Goal: Task Accomplishment & Management: Use online tool/utility

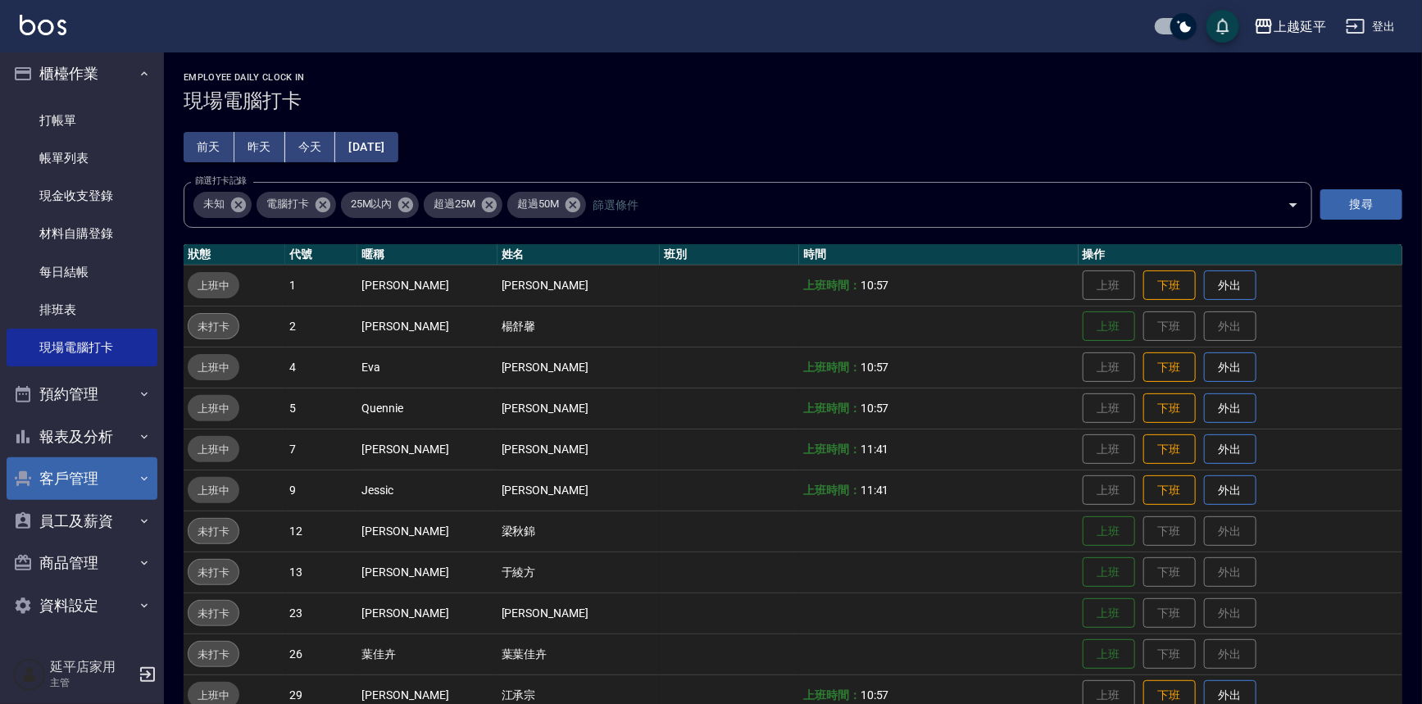
scroll to position [8, 0]
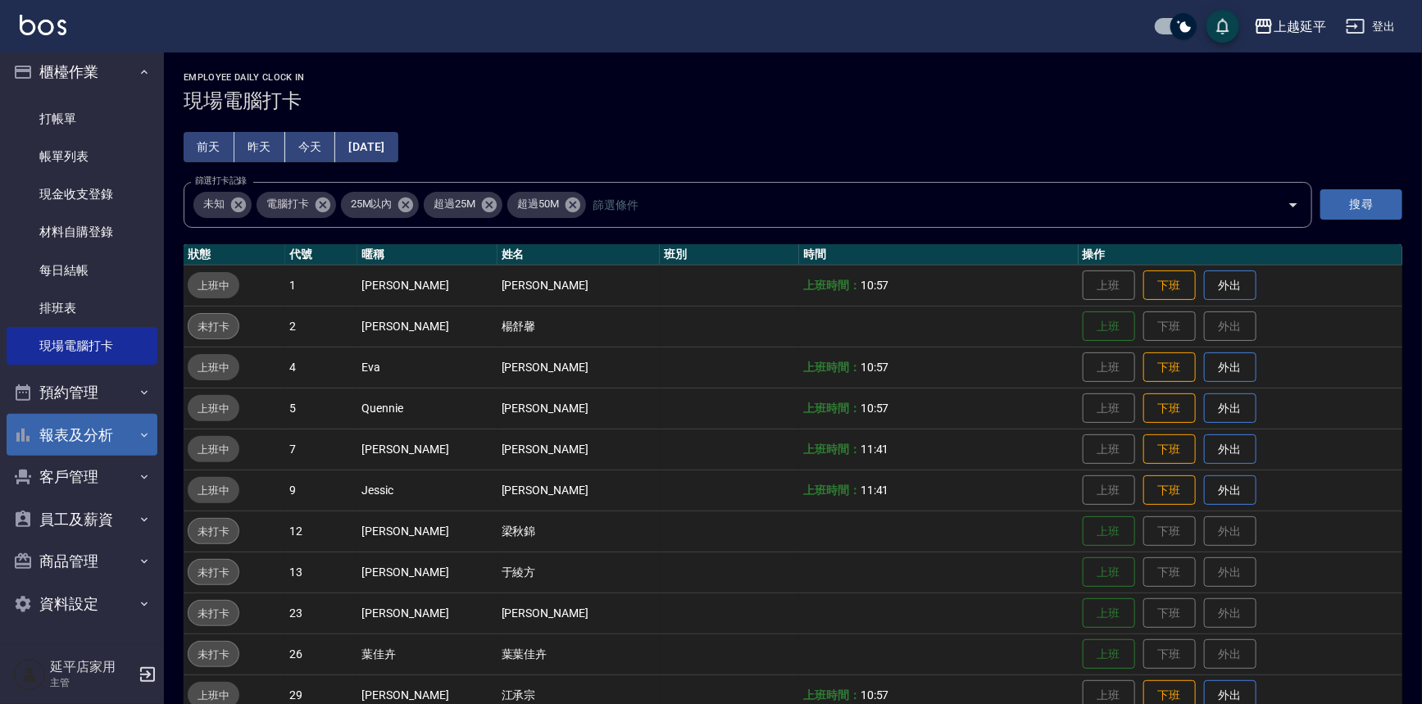
click at [78, 436] on button "報表及分析" at bounding box center [82, 435] width 151 height 43
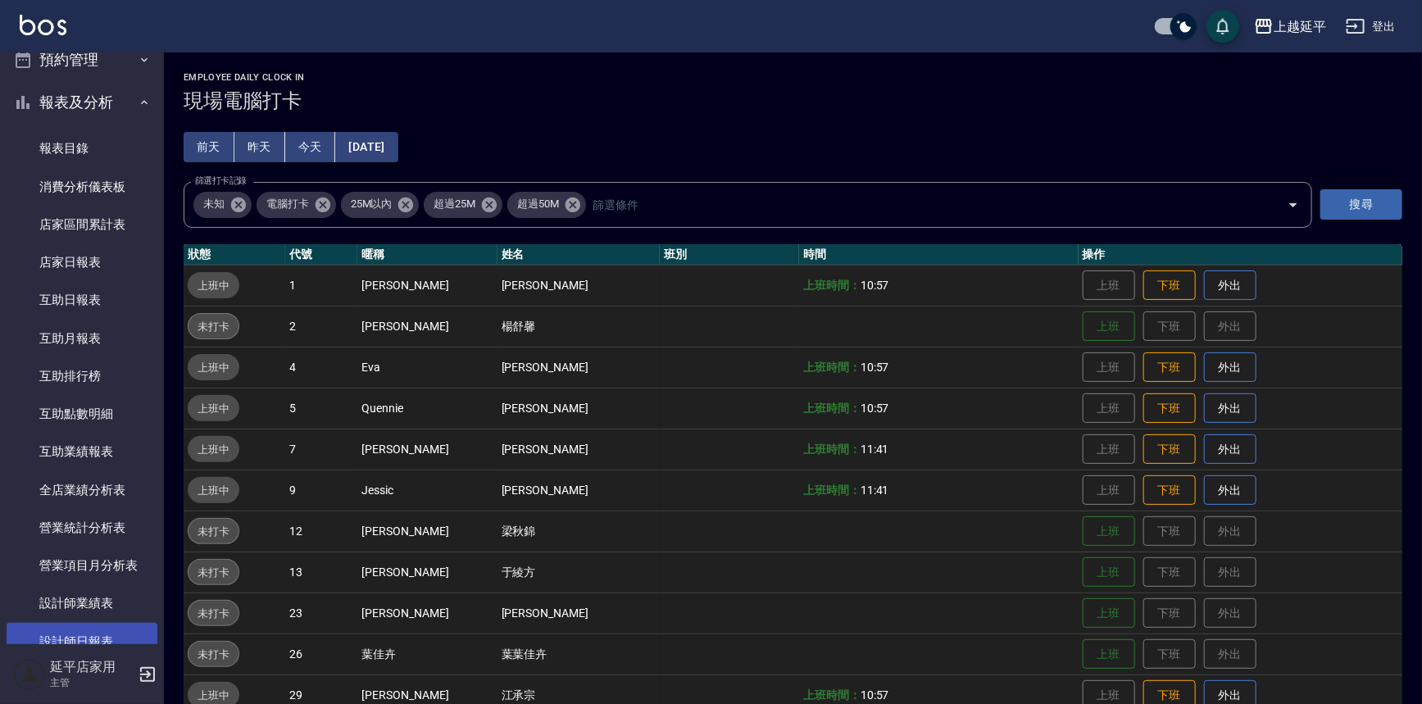
scroll to position [455, 0]
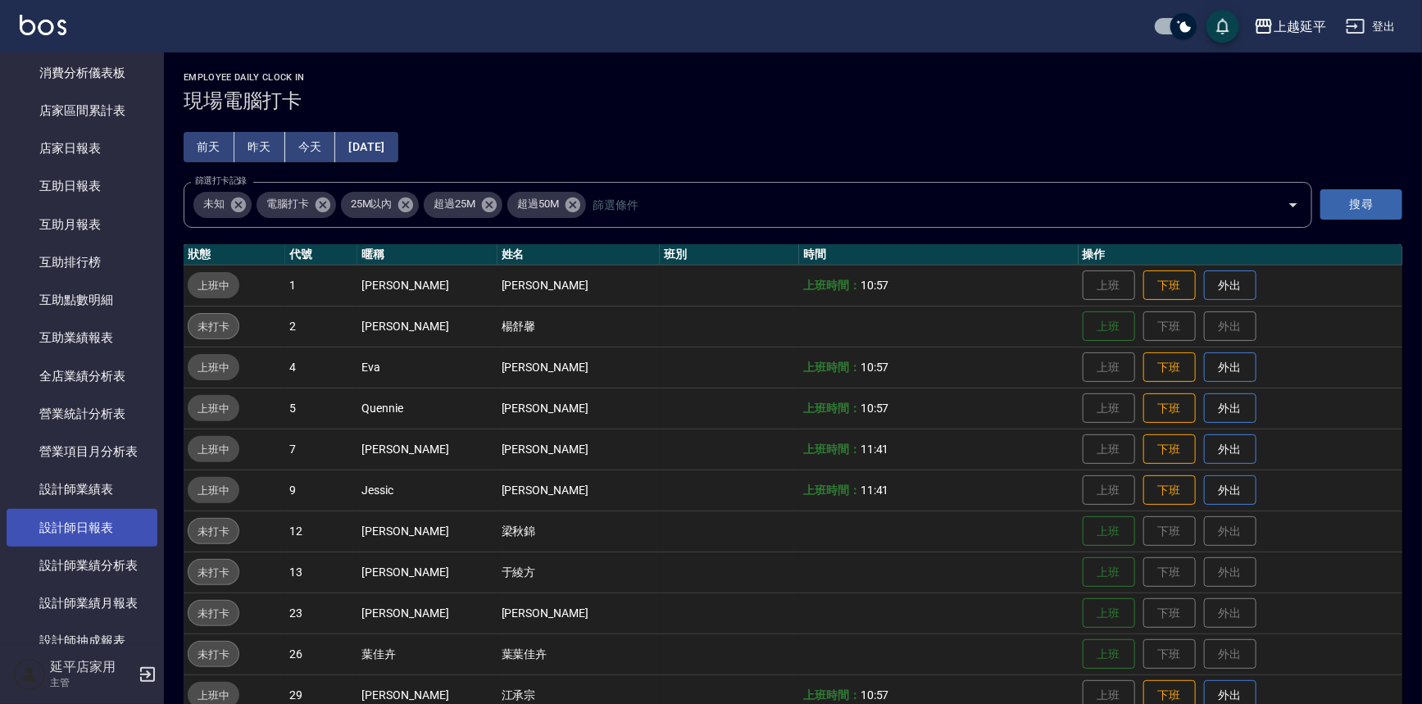
click at [102, 516] on link "設計師日報表" at bounding box center [82, 528] width 151 height 38
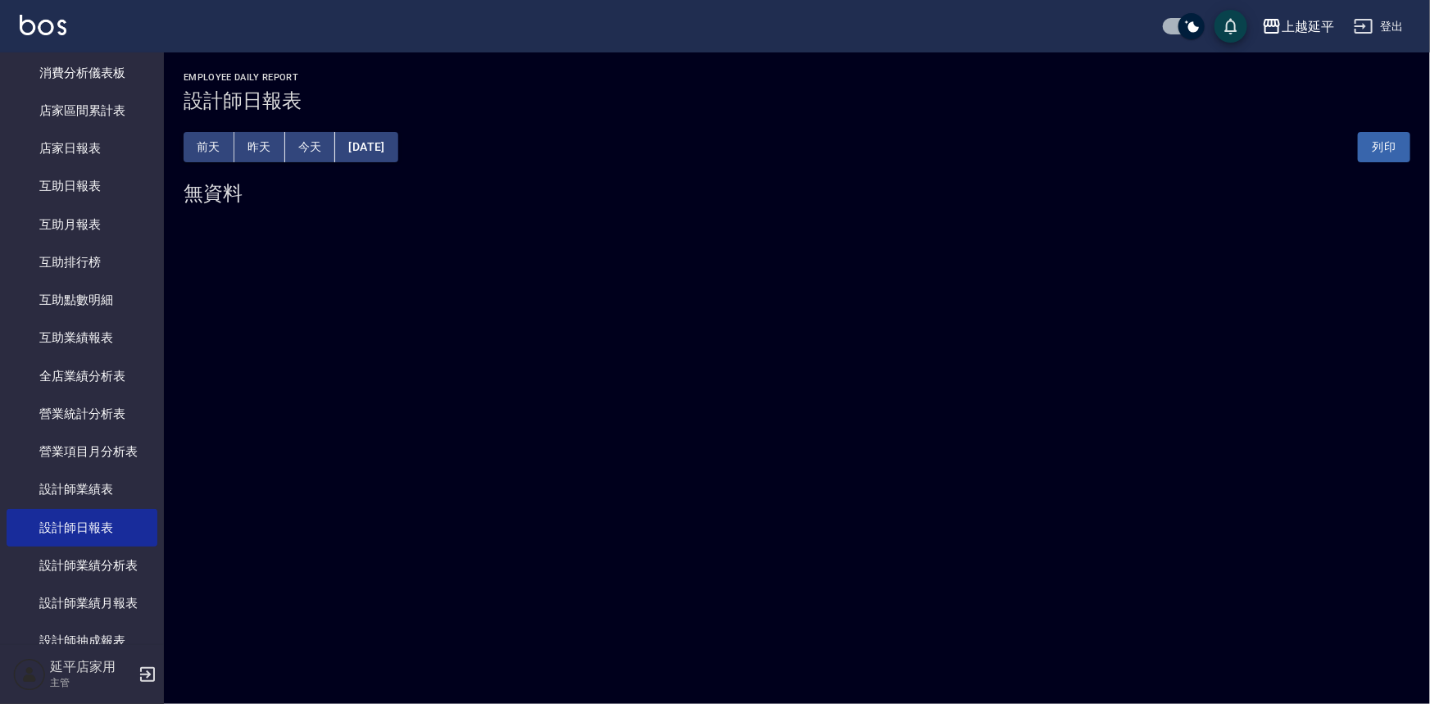
click at [386, 157] on button "[DATE]" at bounding box center [366, 147] width 62 height 30
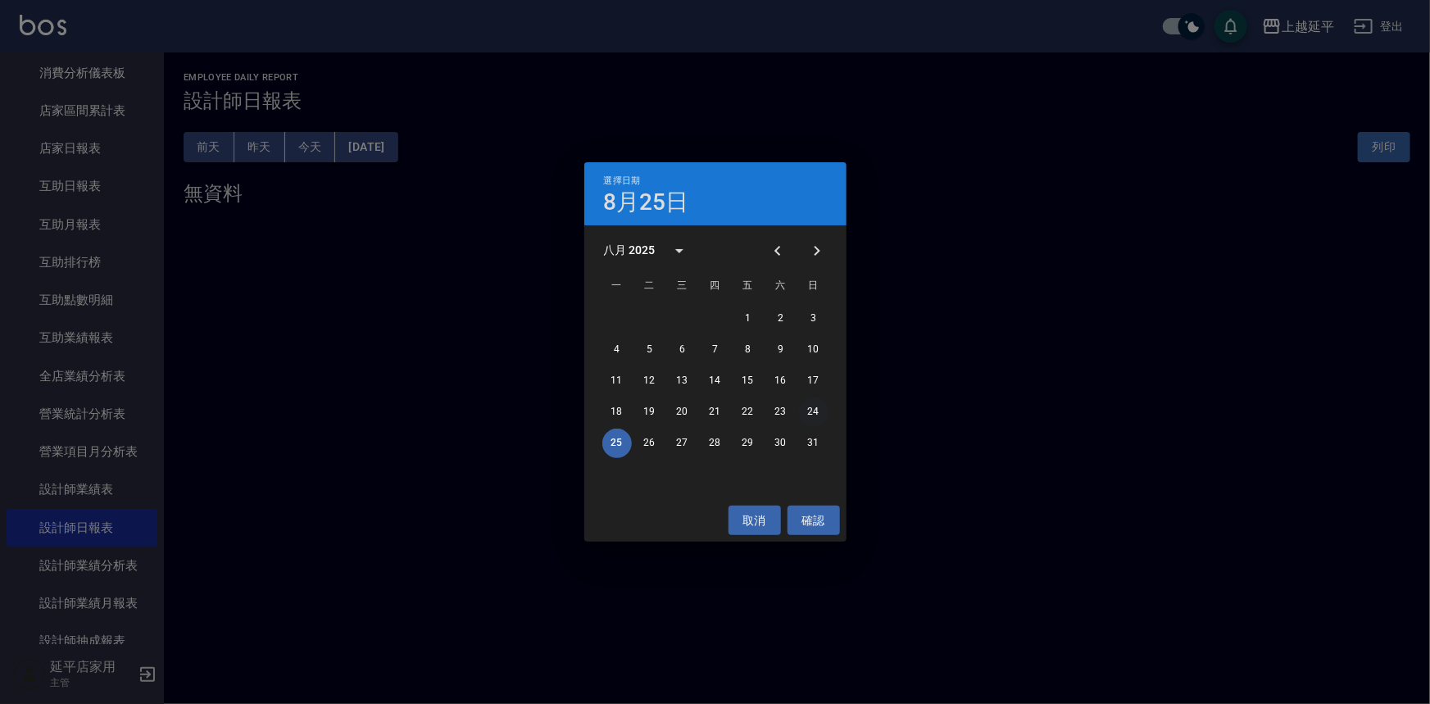
click at [822, 407] on button "24" at bounding box center [814, 413] width 30 height 30
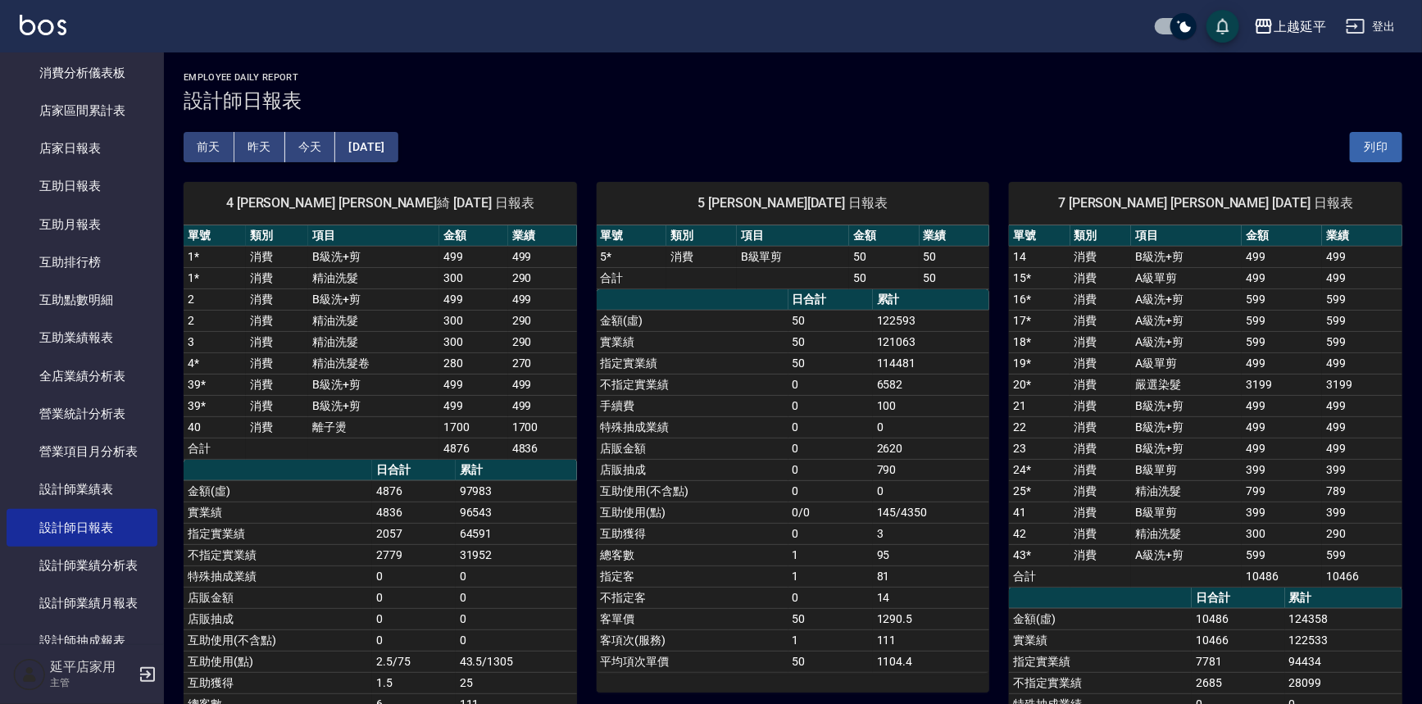
drag, startPoint x: 825, startPoint y: 409, endPoint x: 775, endPoint y: 423, distance: 52.7
click at [775, 423] on td "特殊抽成業績" at bounding box center [693, 426] width 192 height 21
drag, startPoint x: 759, startPoint y: 541, endPoint x: 680, endPoint y: 516, distance: 82.7
click at [680, 516] on td "互助使用(點)" at bounding box center [693, 512] width 192 height 21
click at [398, 148] on button "[DATE]" at bounding box center [366, 147] width 62 height 30
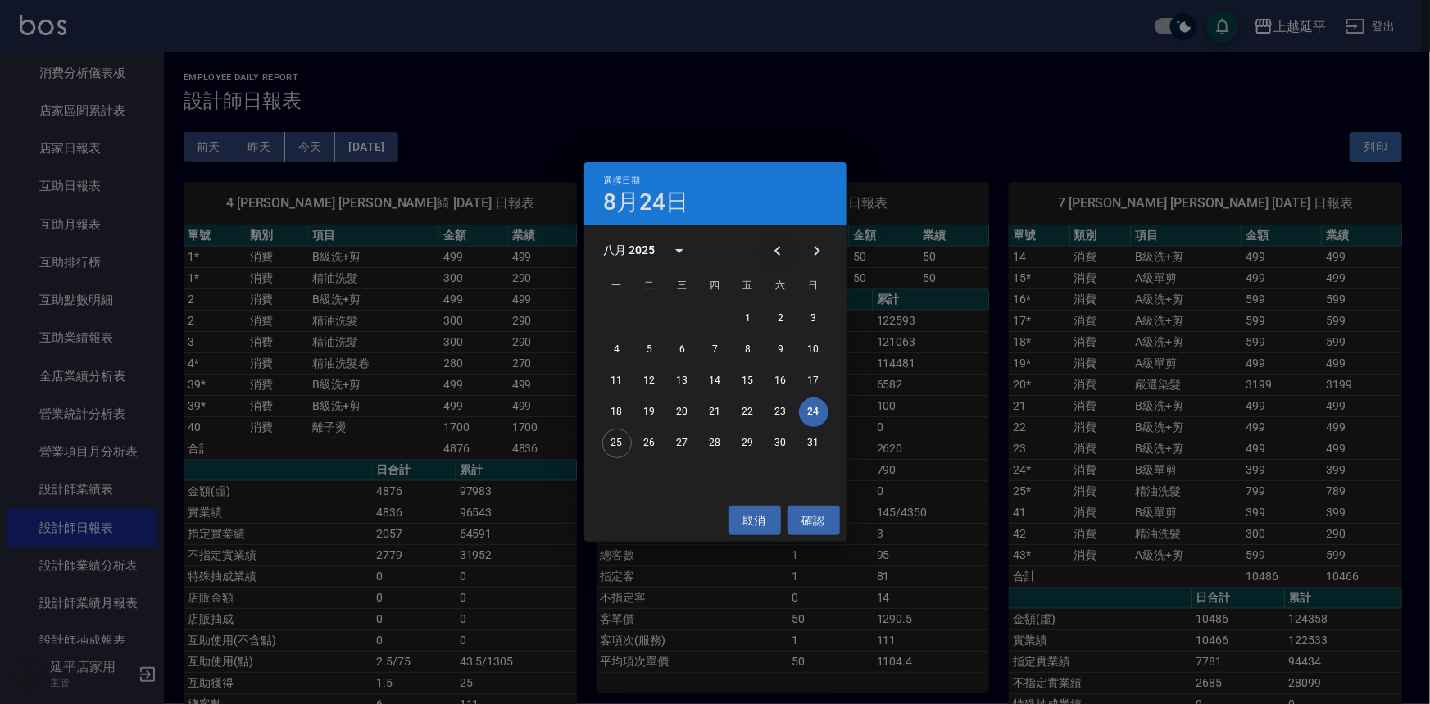
click at [780, 261] on button "Previous month" at bounding box center [777, 250] width 39 height 39
click at [712, 415] on button "24" at bounding box center [716, 413] width 30 height 30
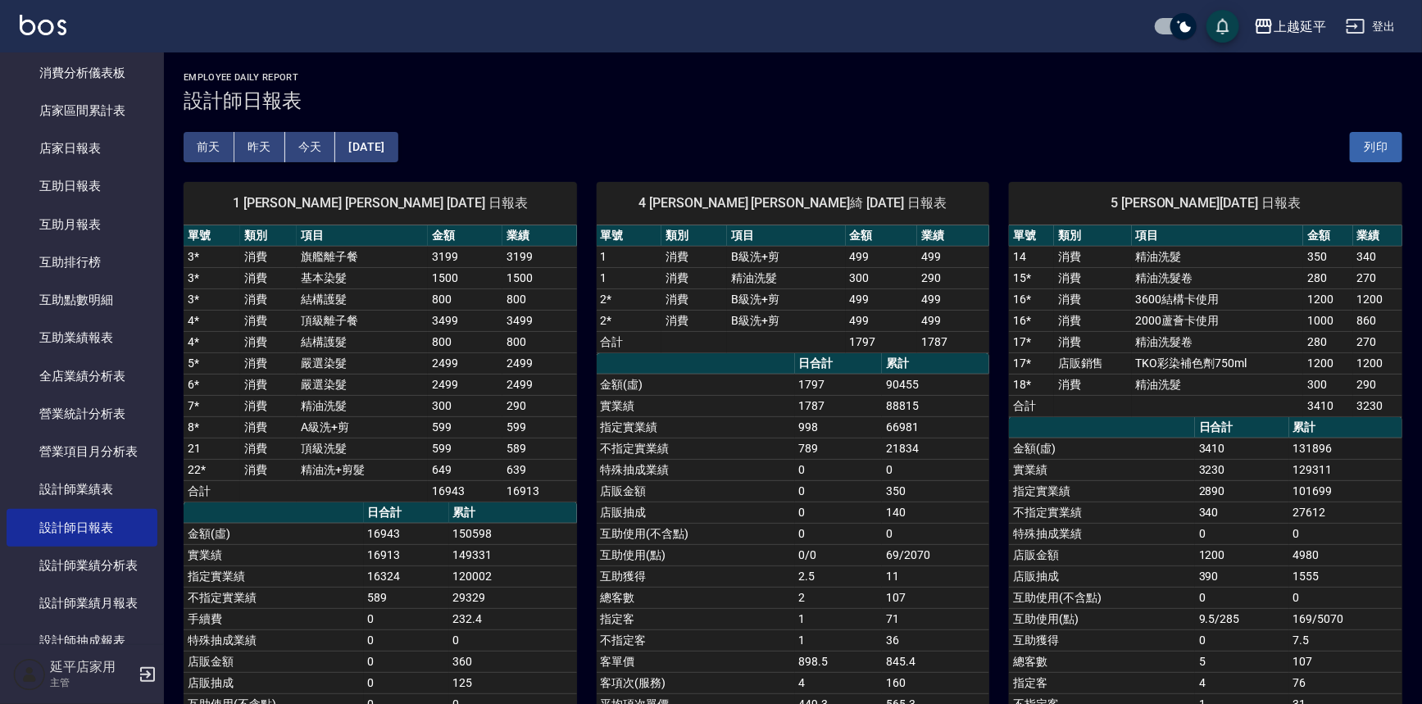
click at [398, 152] on button "[DATE]" at bounding box center [366, 147] width 62 height 30
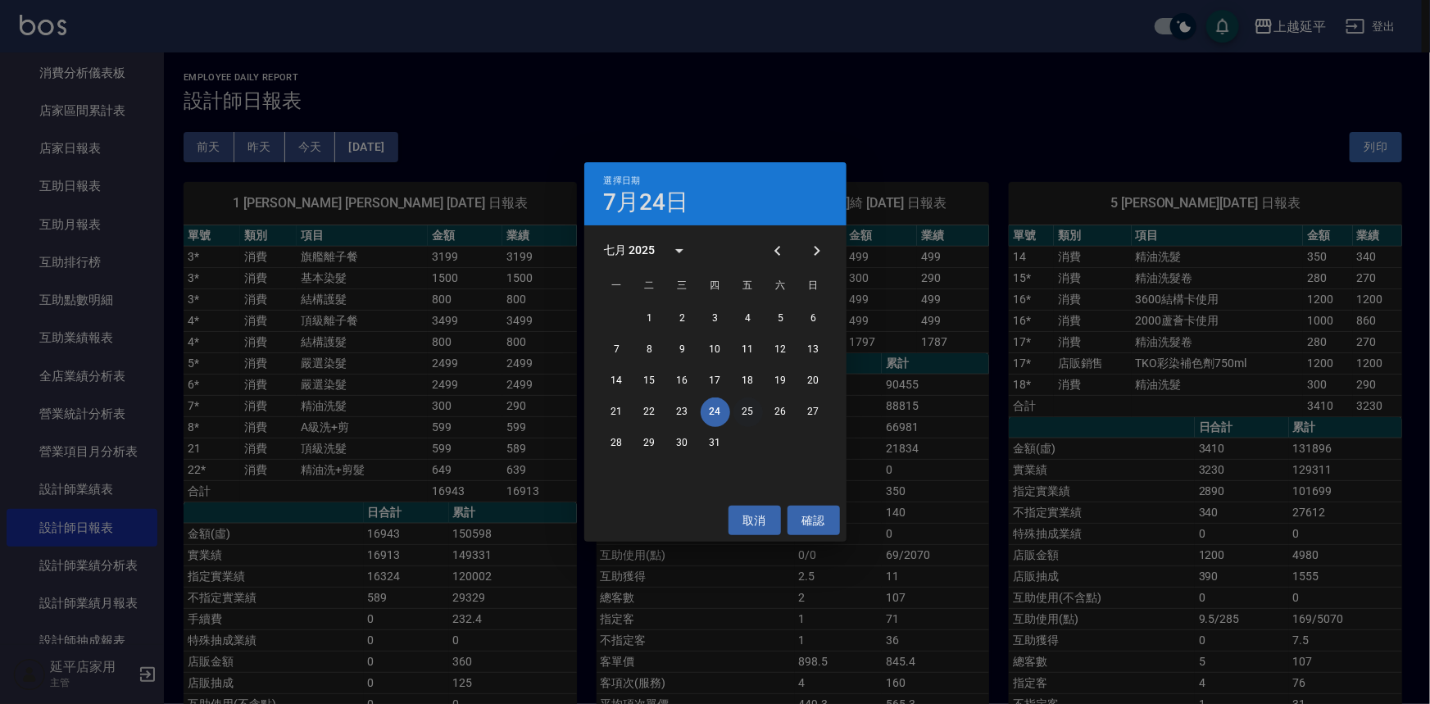
click at [751, 412] on button "25" at bounding box center [749, 413] width 30 height 30
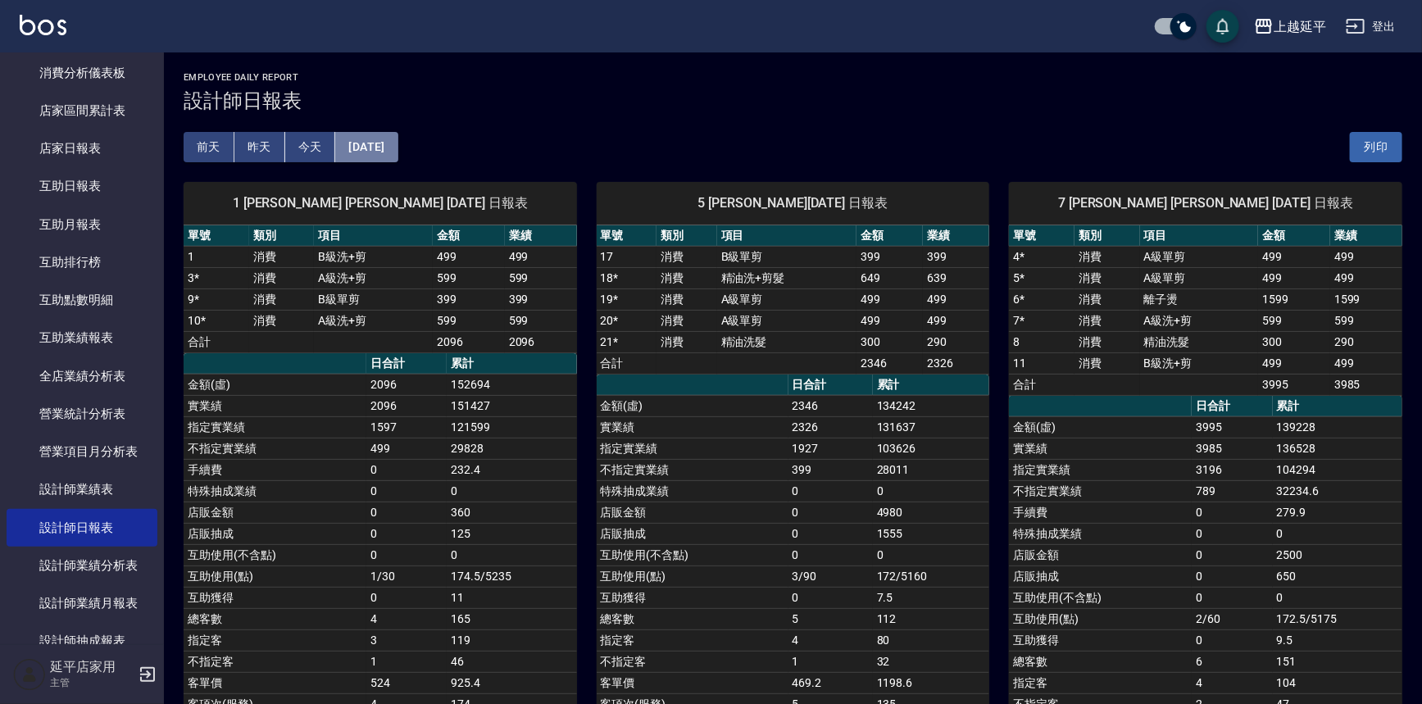
click at [398, 139] on button "[DATE]" at bounding box center [366, 147] width 62 height 30
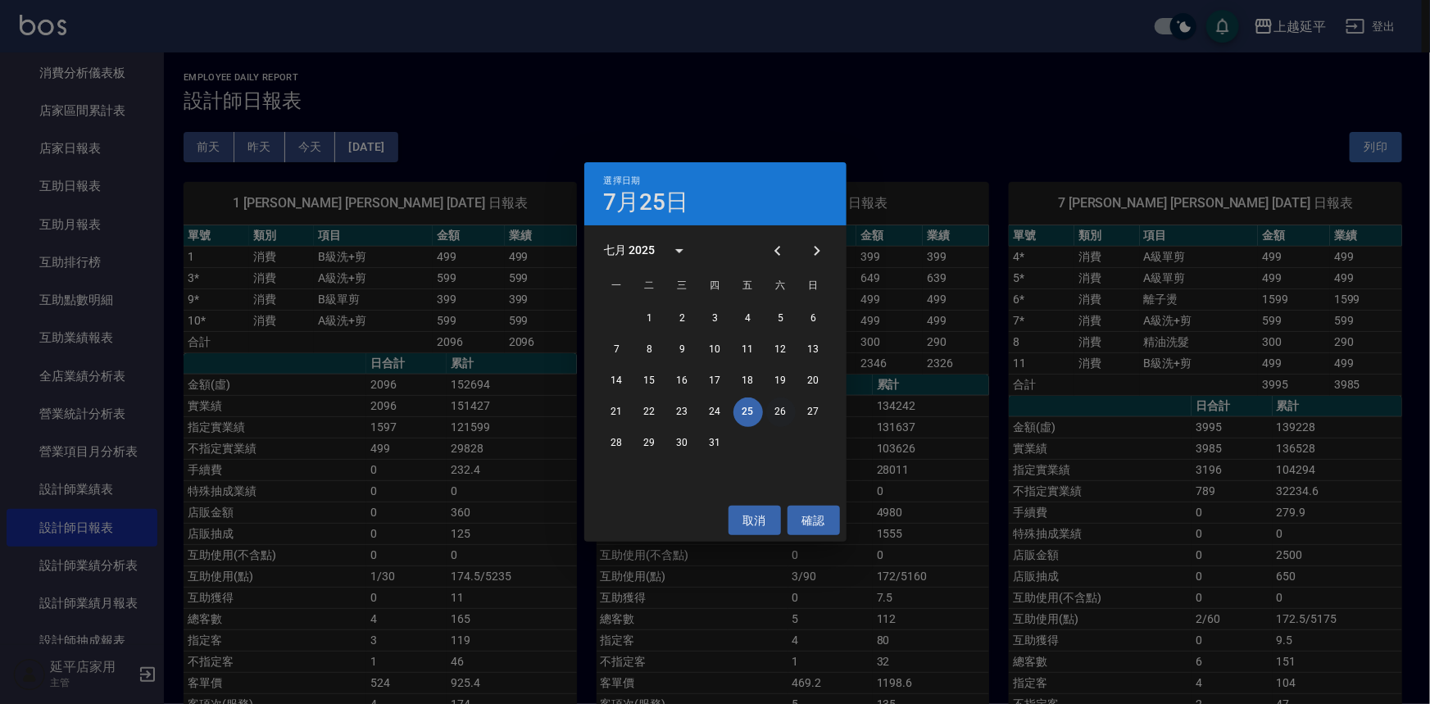
click at [780, 403] on button "26" at bounding box center [781, 413] width 30 height 30
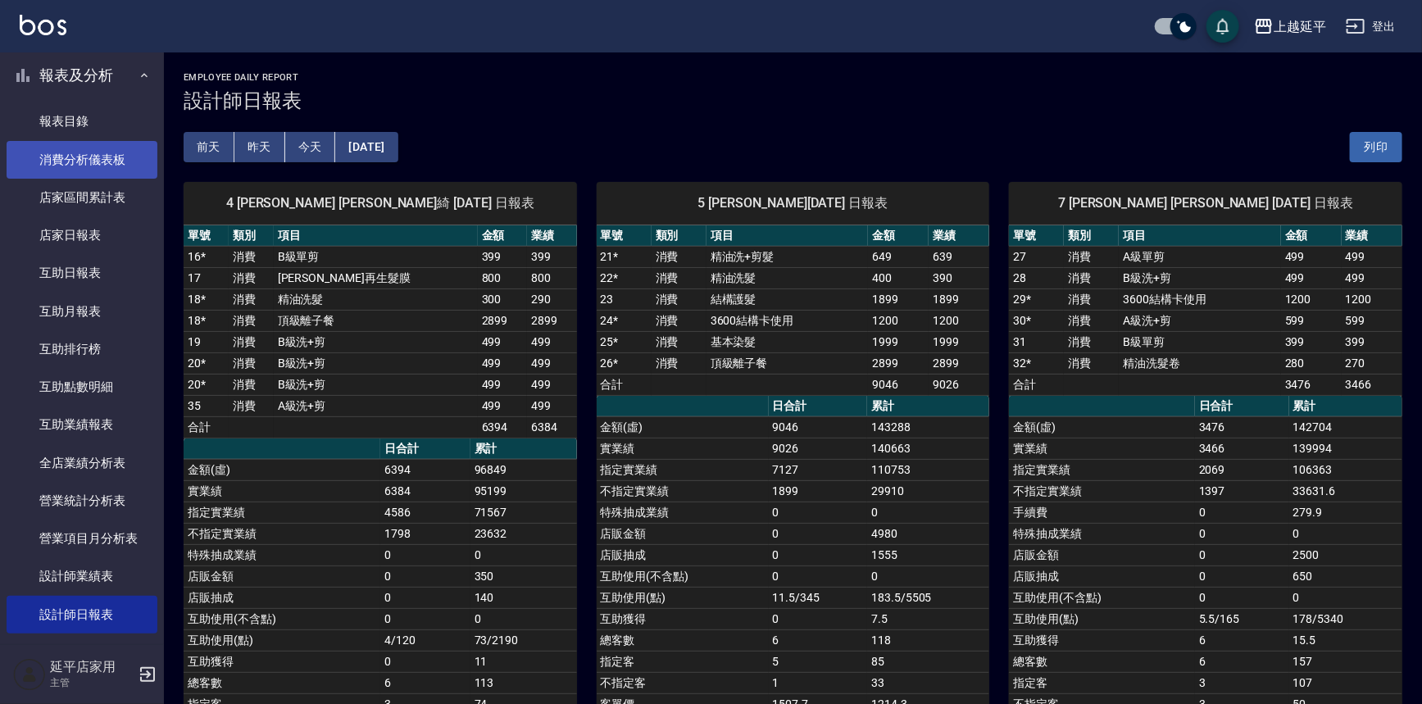
drag, startPoint x: 20, startPoint y: 270, endPoint x: 35, endPoint y: 275, distance: 15.8
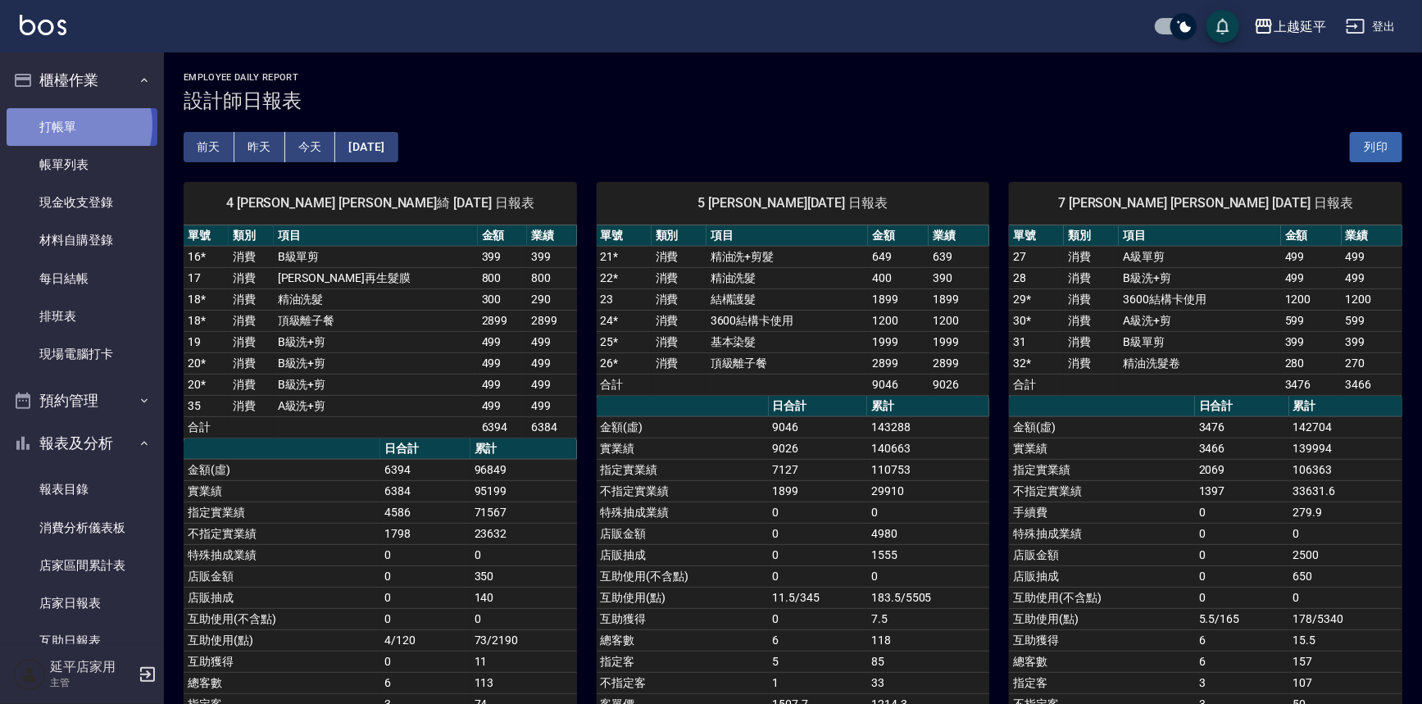
click at [66, 125] on link "打帳單" at bounding box center [82, 127] width 151 height 38
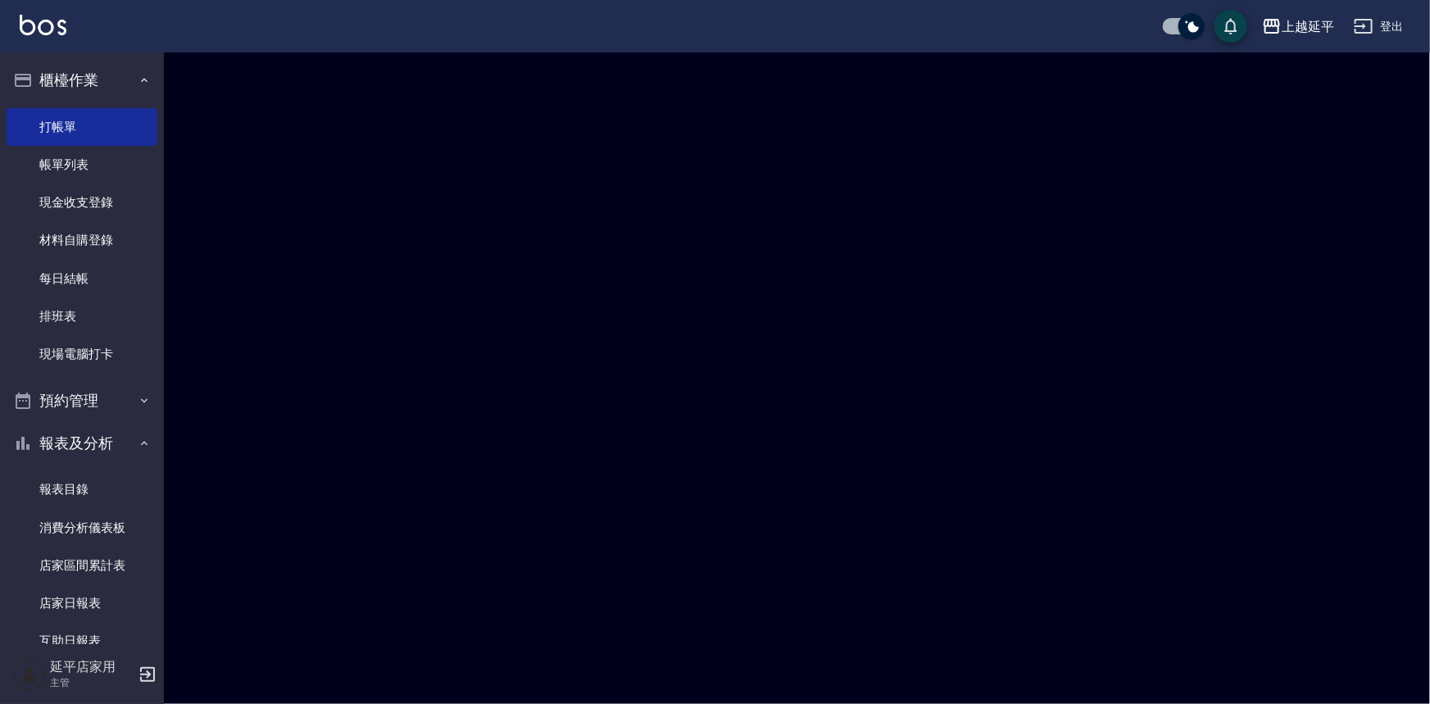
drag, startPoint x: 404, startPoint y: 493, endPoint x: 380, endPoint y: 493, distance: 24.6
click at [380, 493] on div at bounding box center [715, 352] width 1430 height 704
